Goal: Transaction & Acquisition: Purchase product/service

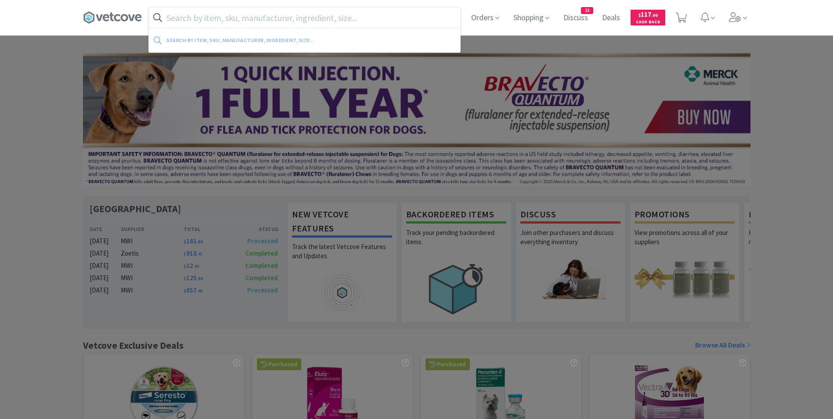
click at [225, 20] on input "text" at bounding box center [304, 17] width 311 height 20
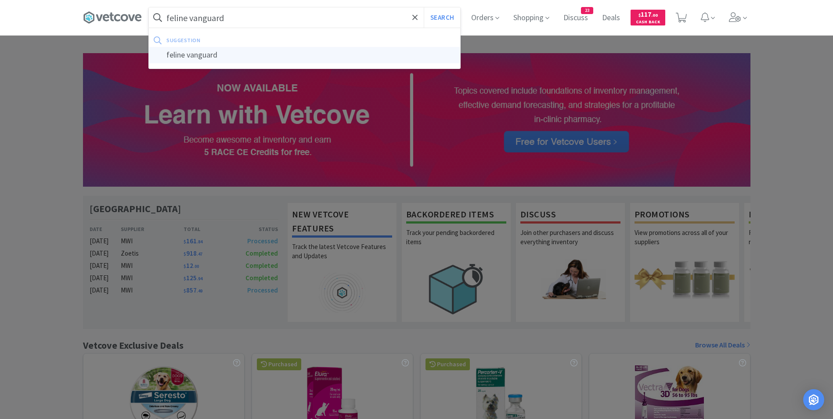
type input "feline vanguard"
click at [216, 53] on div "feline vanguard" at bounding box center [304, 55] width 311 height 16
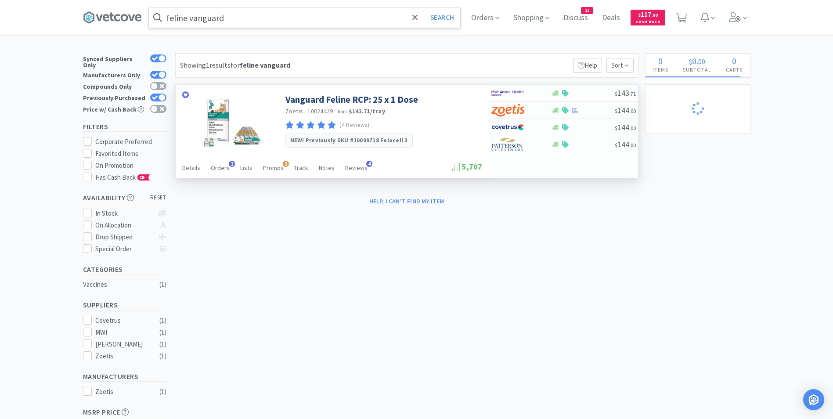
click at [324, 113] on span "10024429" at bounding box center [319, 111] width 25 height 8
click at [342, 100] on link "Vanguard Feline RCP: 25 x 1 Dose" at bounding box center [351, 100] width 133 height 12
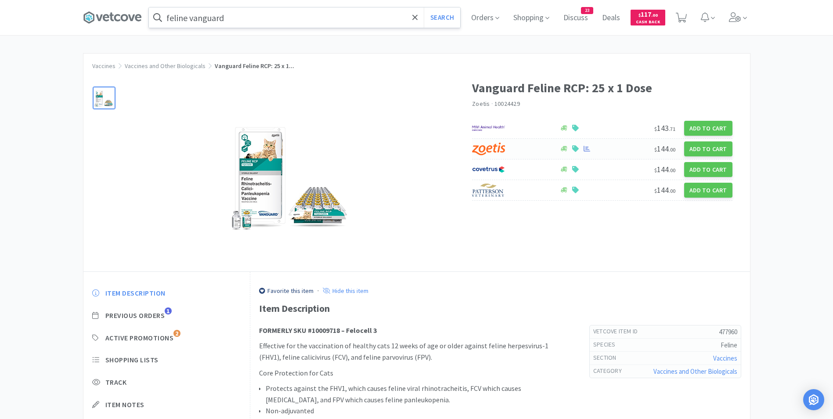
click at [505, 146] on img at bounding box center [488, 148] width 33 height 13
select select "25"
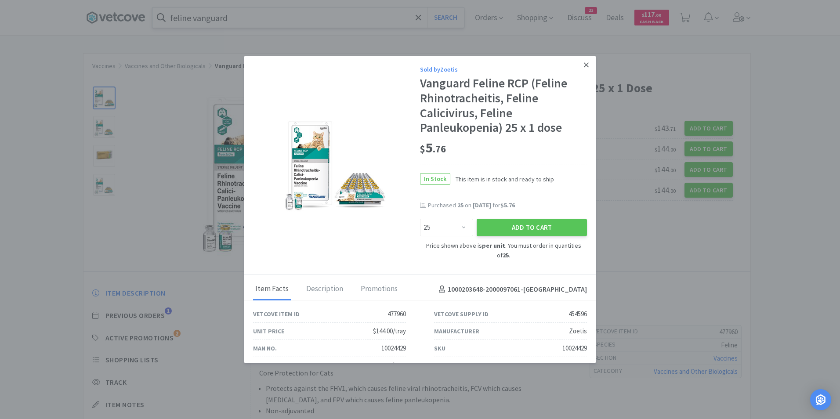
click at [584, 63] on icon at bounding box center [586, 64] width 5 height 5
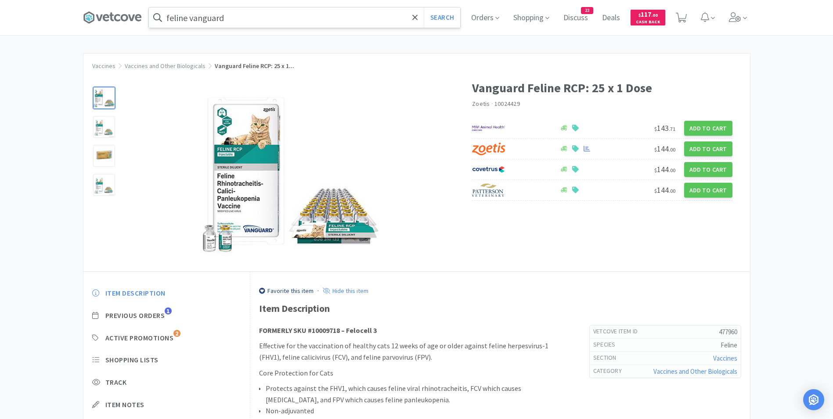
click at [298, 20] on input "feline vanguard" at bounding box center [304, 17] width 311 height 20
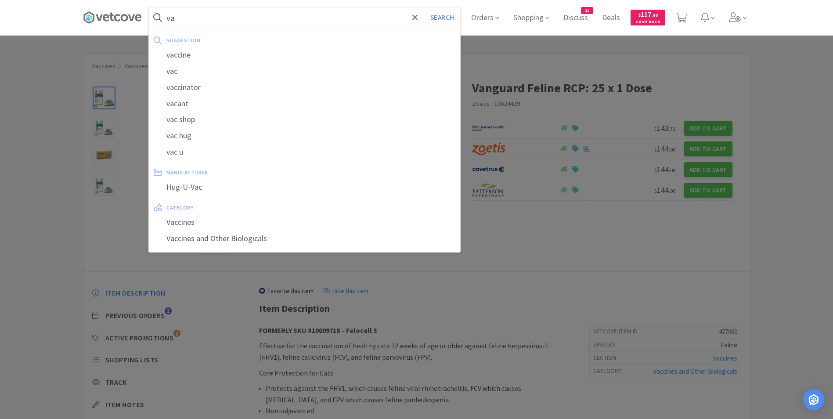
type input "v"
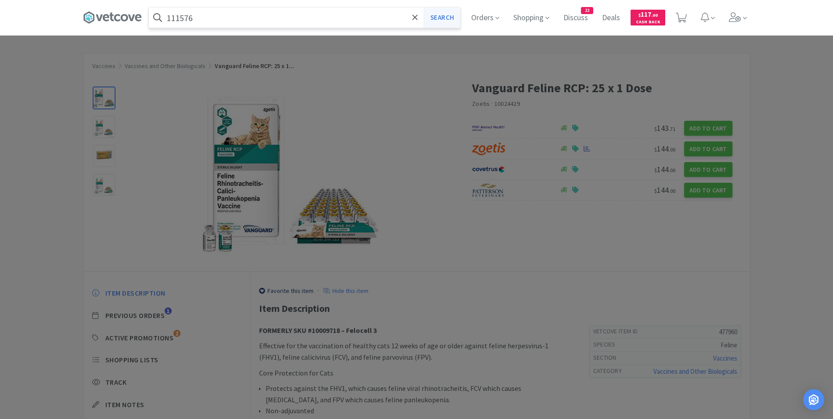
type input "111576"
click at [437, 15] on button "Search" at bounding box center [442, 17] width 36 height 20
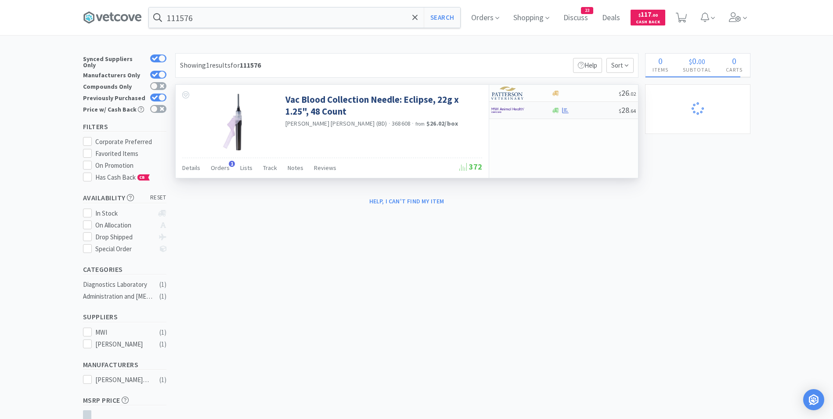
click at [505, 108] on img at bounding box center [507, 110] width 33 height 13
select select "1"
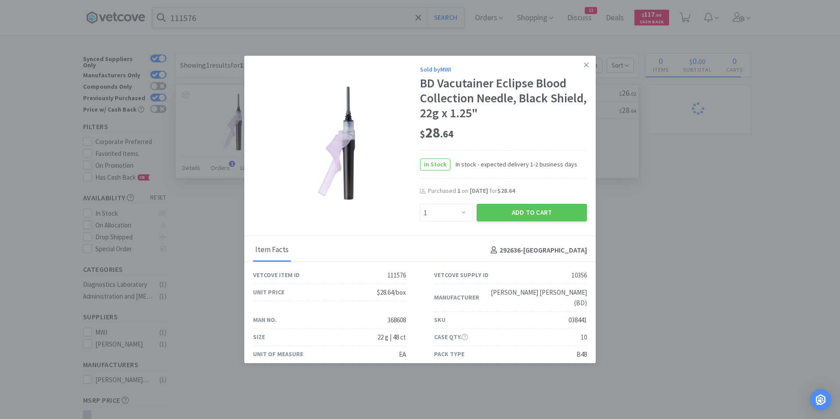
scroll to position [15, 0]
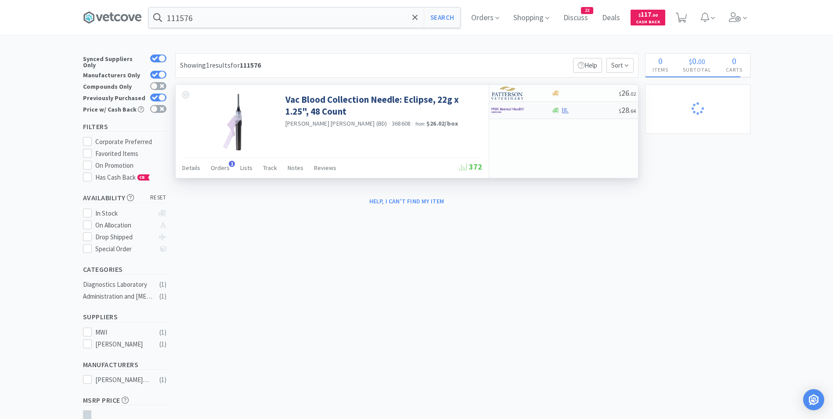
click at [504, 108] on img at bounding box center [507, 110] width 33 height 13
select select "1"
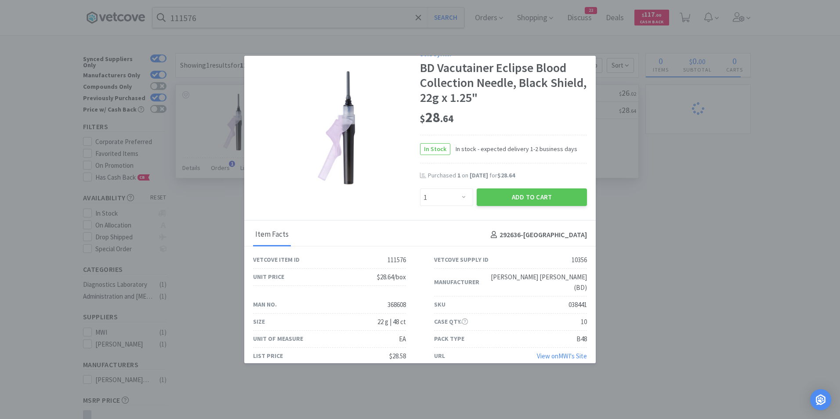
scroll to position [0, 0]
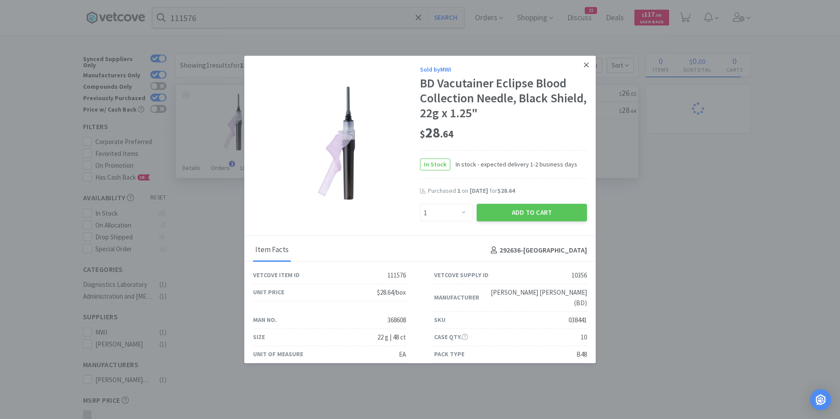
click at [578, 66] on link at bounding box center [585, 65] width 15 height 19
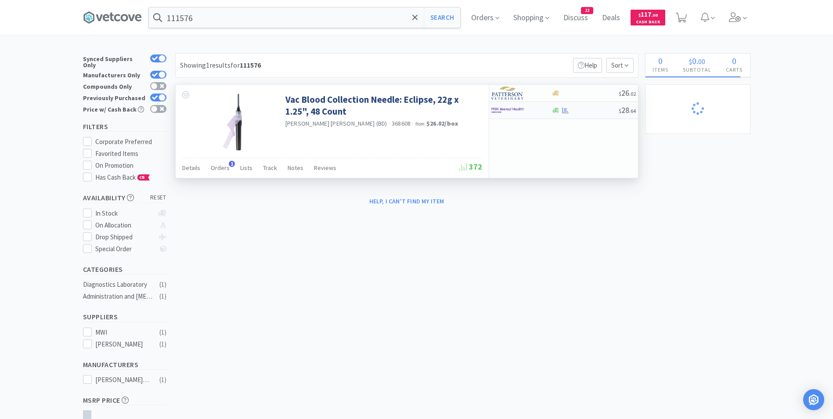
click at [512, 114] on img at bounding box center [507, 110] width 33 height 13
select select "1"
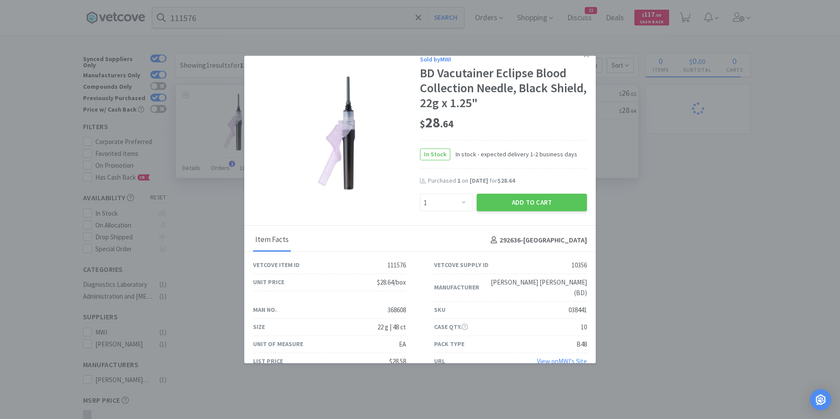
scroll to position [15, 0]
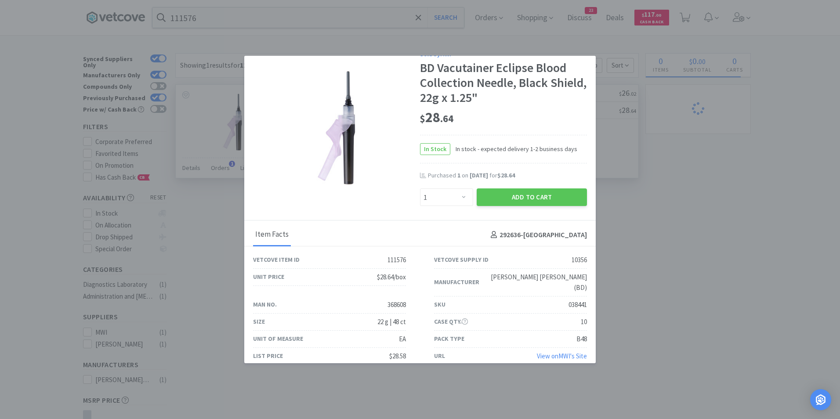
select select "1"
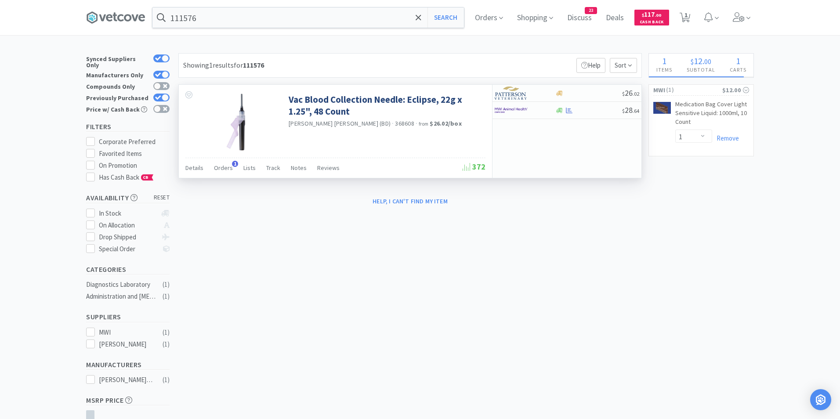
drag, startPoint x: 601, startPoint y: 203, endPoint x: 605, endPoint y: 205, distance: 4.7
click at [605, 205] on div "Help, I can't find my item" at bounding box center [406, 201] width 463 height 15
select select "1"
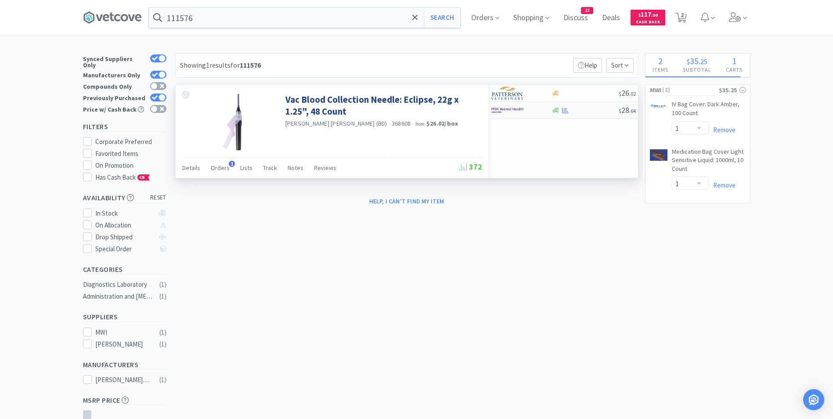
click at [512, 111] on img at bounding box center [507, 110] width 33 height 13
select select "1"
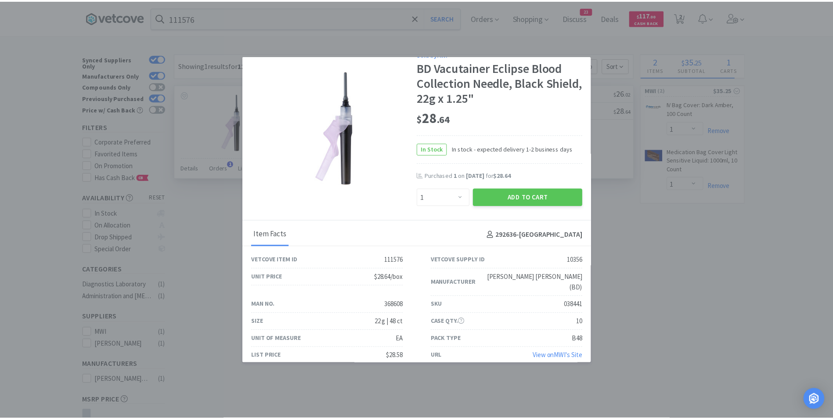
scroll to position [0, 0]
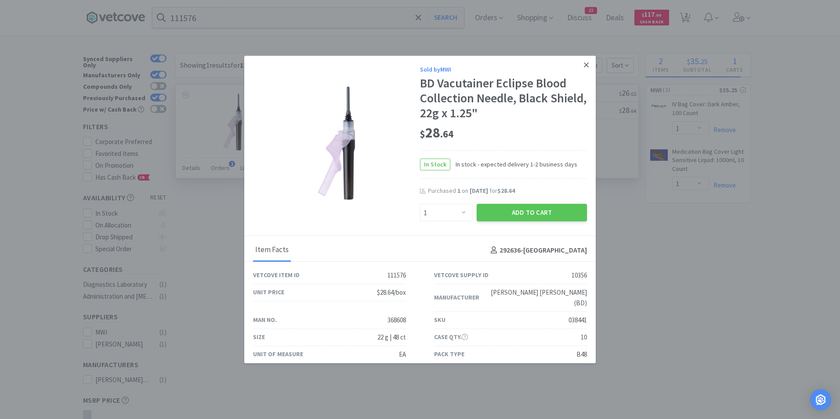
click at [578, 65] on link at bounding box center [585, 65] width 15 height 19
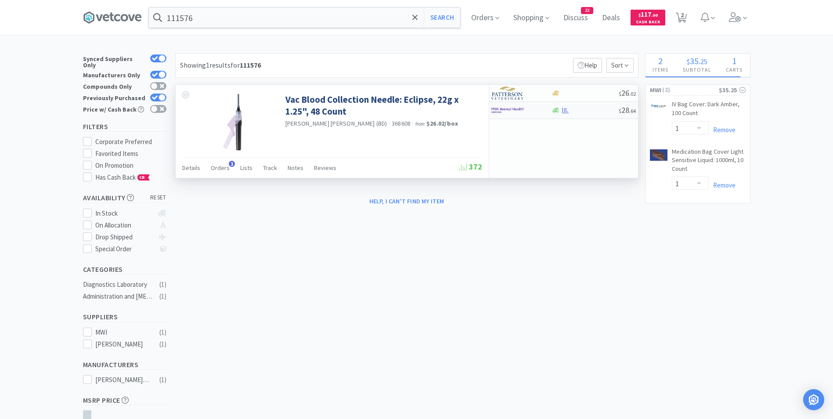
click at [499, 115] on img at bounding box center [507, 110] width 33 height 13
select select "1"
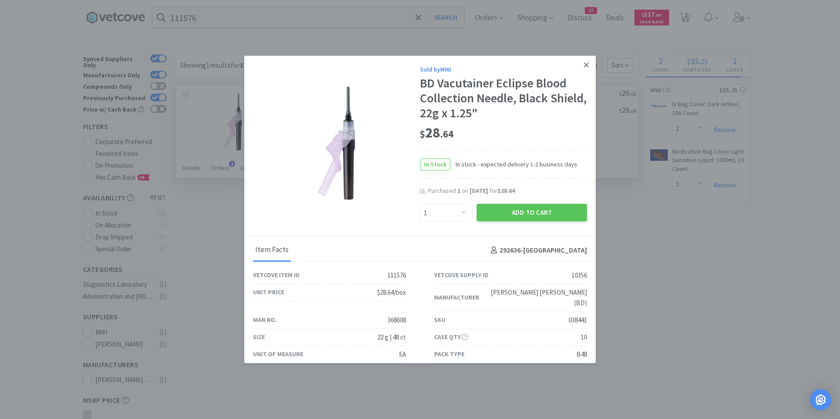
click at [584, 69] on icon at bounding box center [586, 65] width 5 height 8
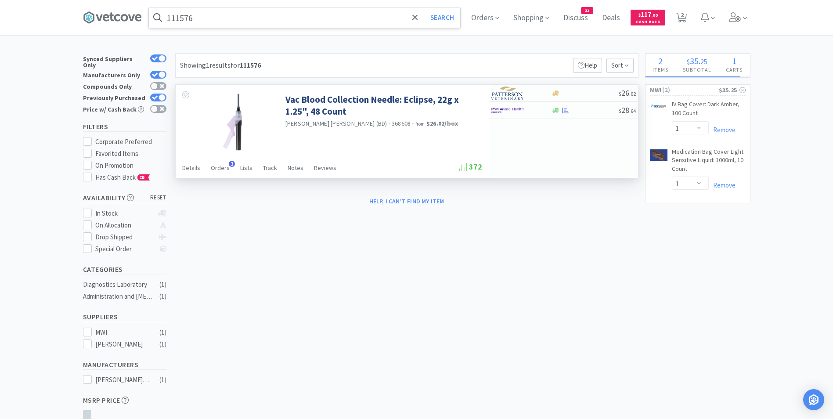
click at [203, 20] on input "111576" at bounding box center [304, 17] width 311 height 20
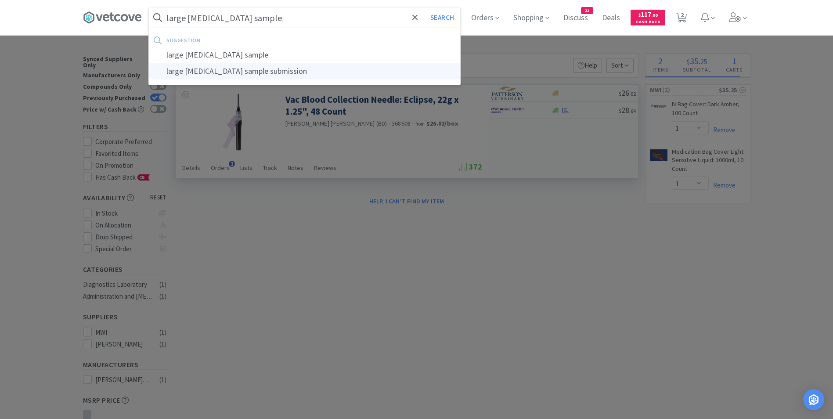
click at [209, 71] on div "large [MEDICAL_DATA] sample submission" at bounding box center [304, 71] width 311 height 16
type input "large [MEDICAL_DATA] sample submission"
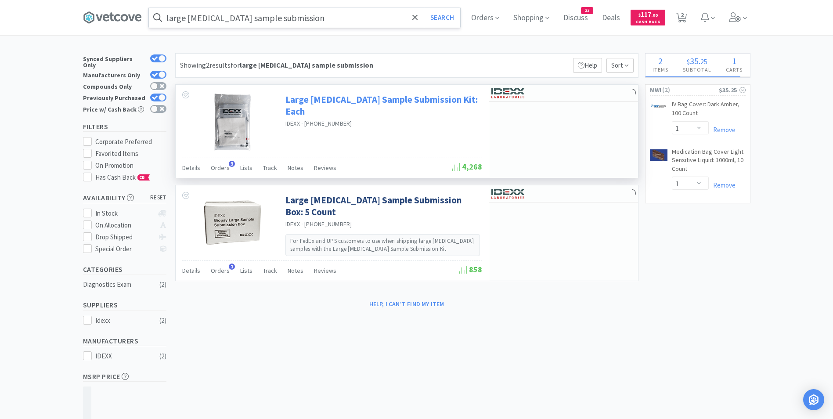
click at [342, 101] on link "Large [MEDICAL_DATA] Sample Submission Kit: Each" at bounding box center [382, 106] width 195 height 24
